Goal: Transaction & Acquisition: Purchase product/service

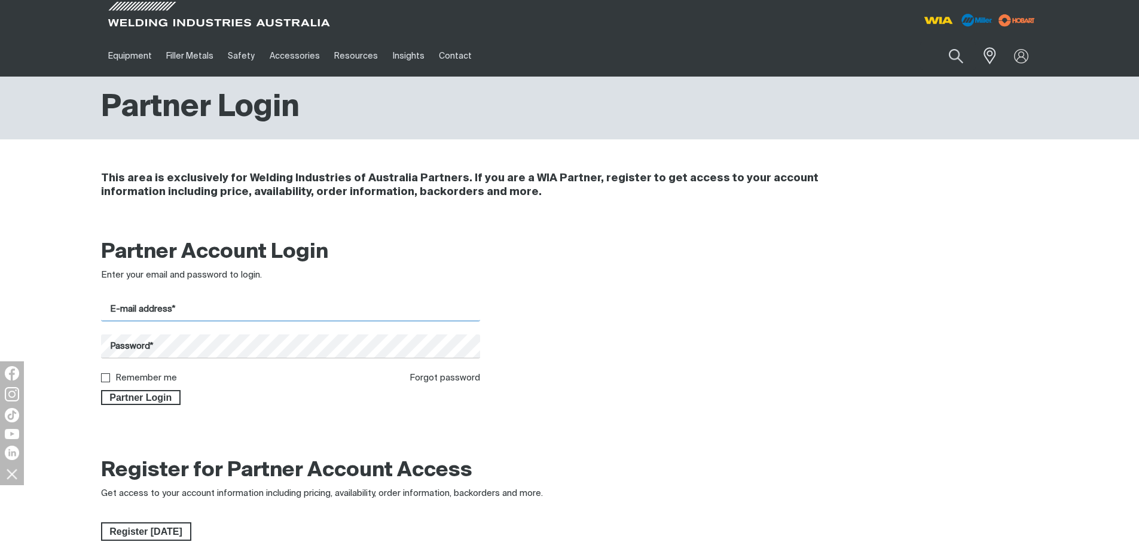
click at [334, 305] on input "E-mail address*" at bounding box center [291, 309] width 380 height 23
type input "[EMAIL_ADDRESS][DOMAIN_NAME]"
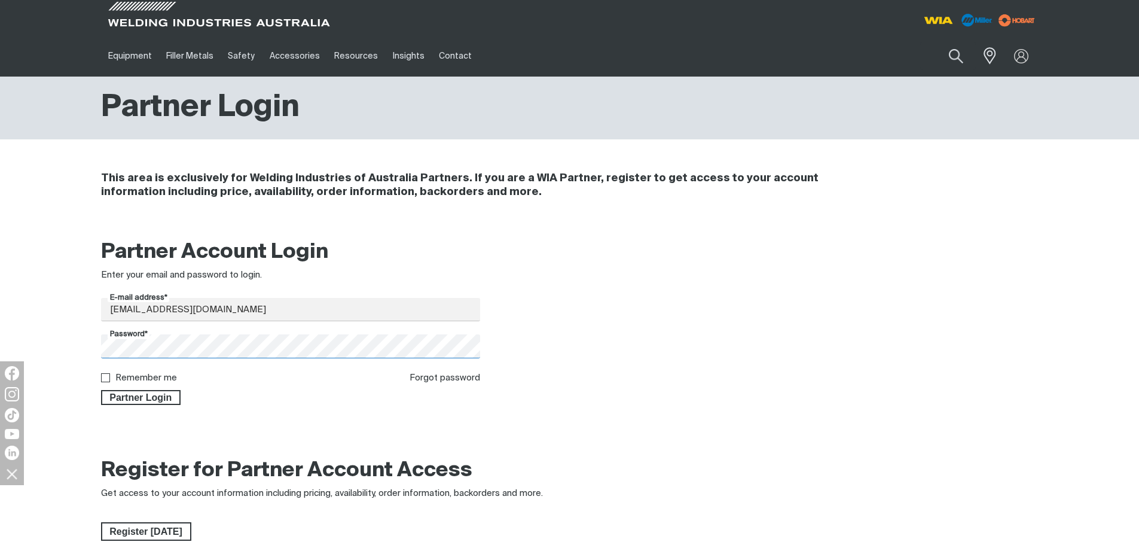
click at [101, 390] on button "Partner Login" at bounding box center [141, 398] width 80 height 16
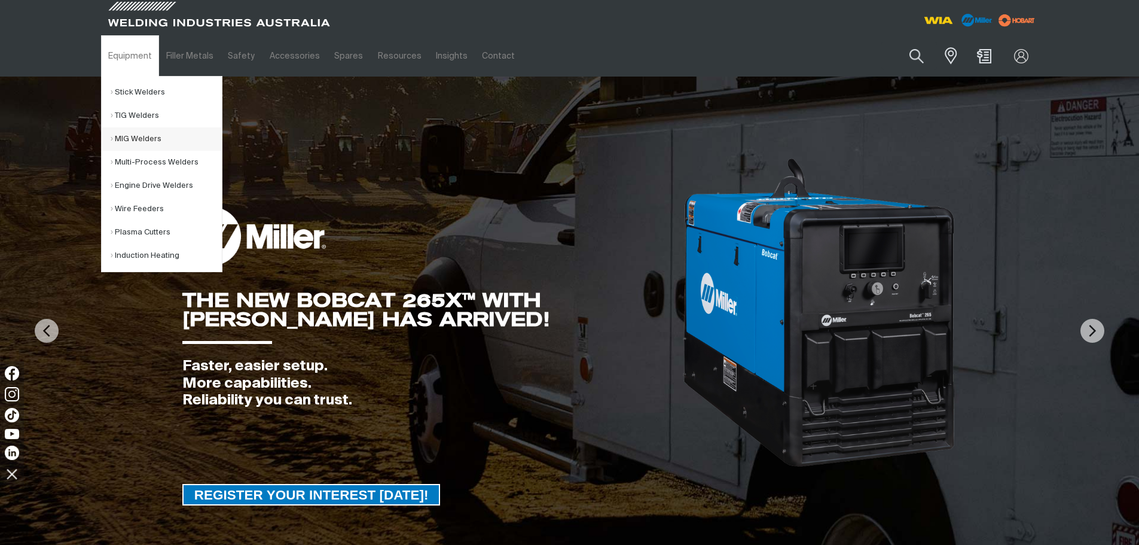
click at [125, 142] on link "MIG Welders" at bounding box center [166, 138] width 111 height 23
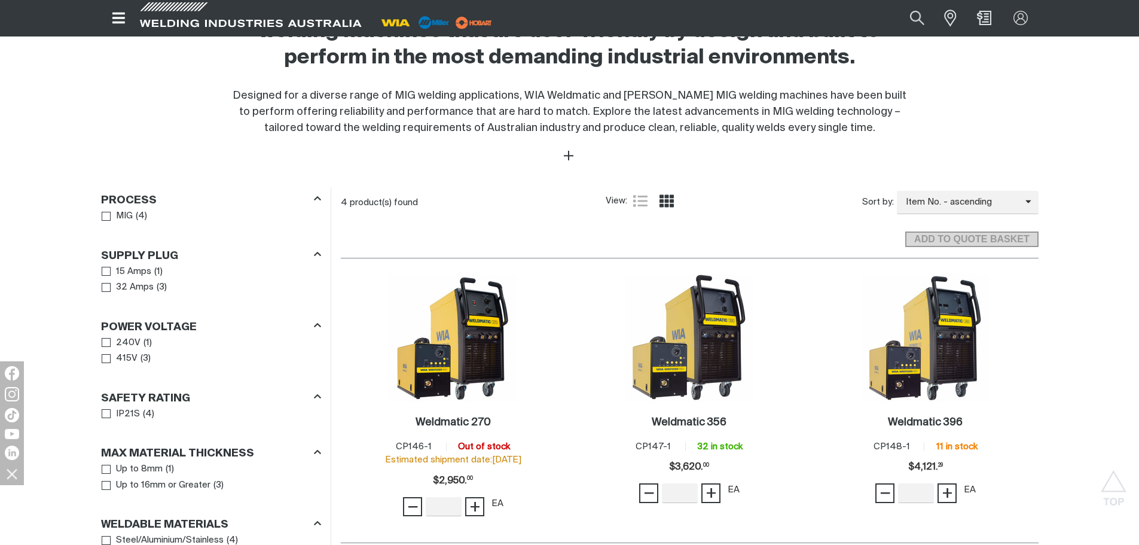
scroll to position [493, 0]
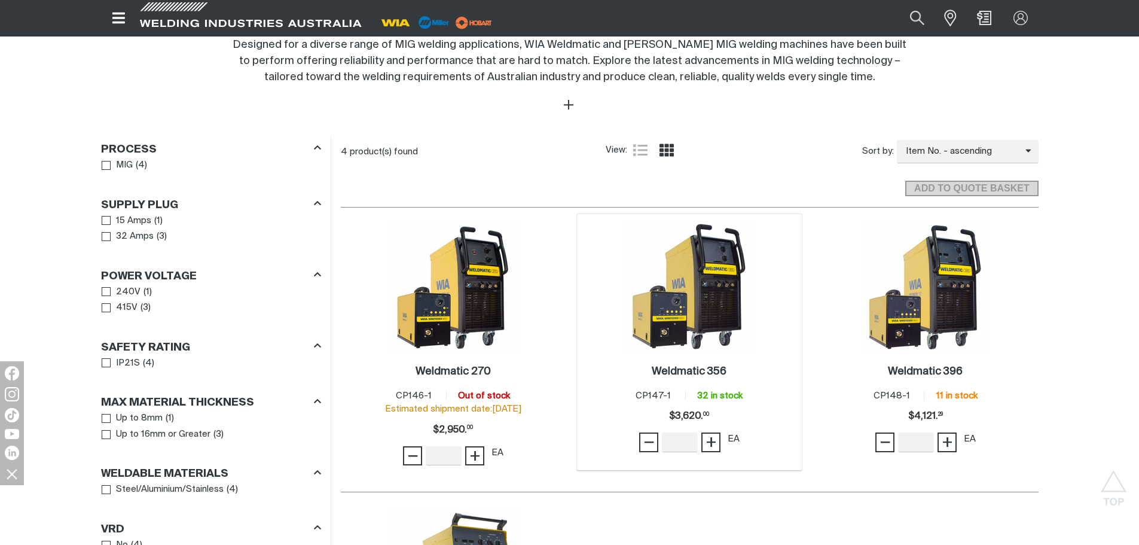
click at [686, 274] on img at bounding box center [689, 287] width 128 height 128
